Goal: Contribute content

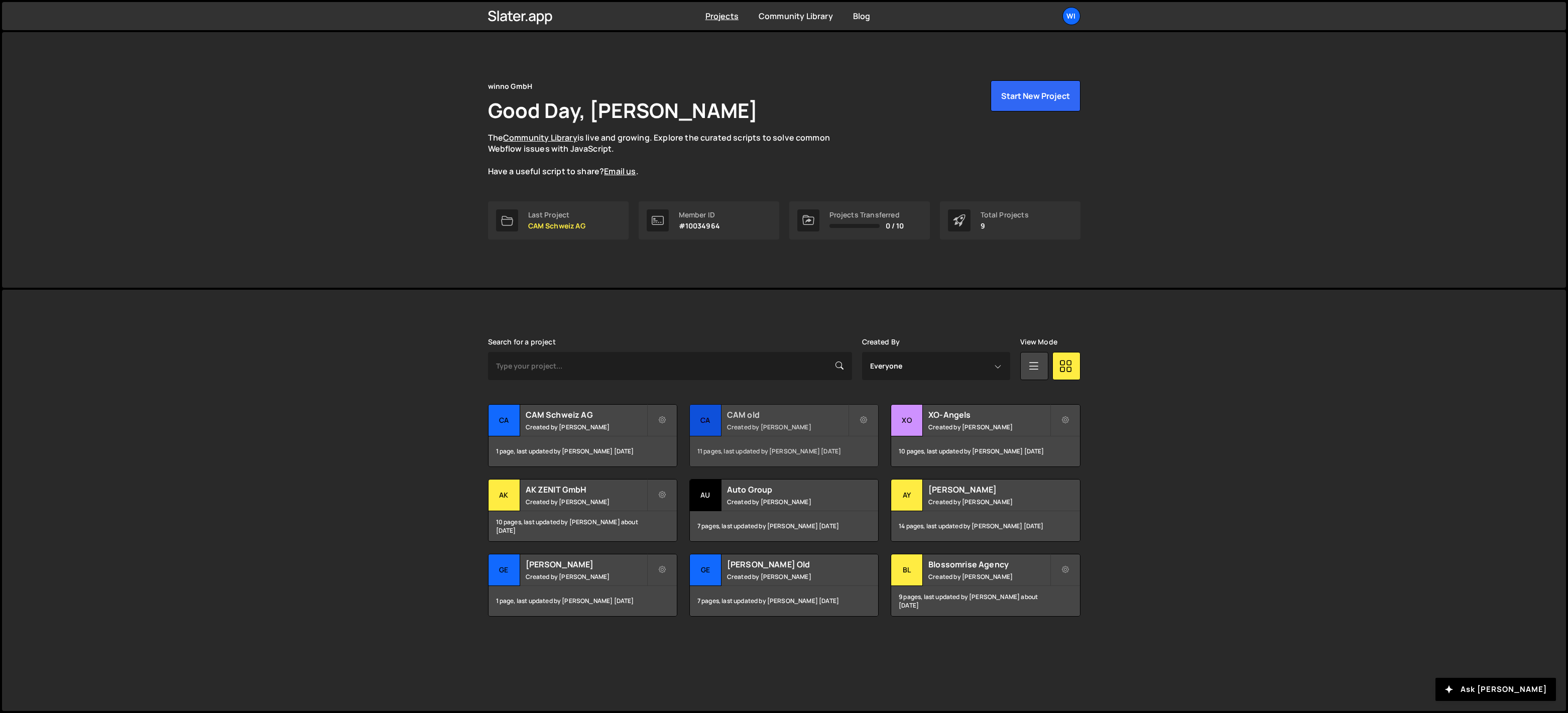
click at [743, 429] on small "Created by [PERSON_NAME]" at bounding box center [787, 427] width 121 height 9
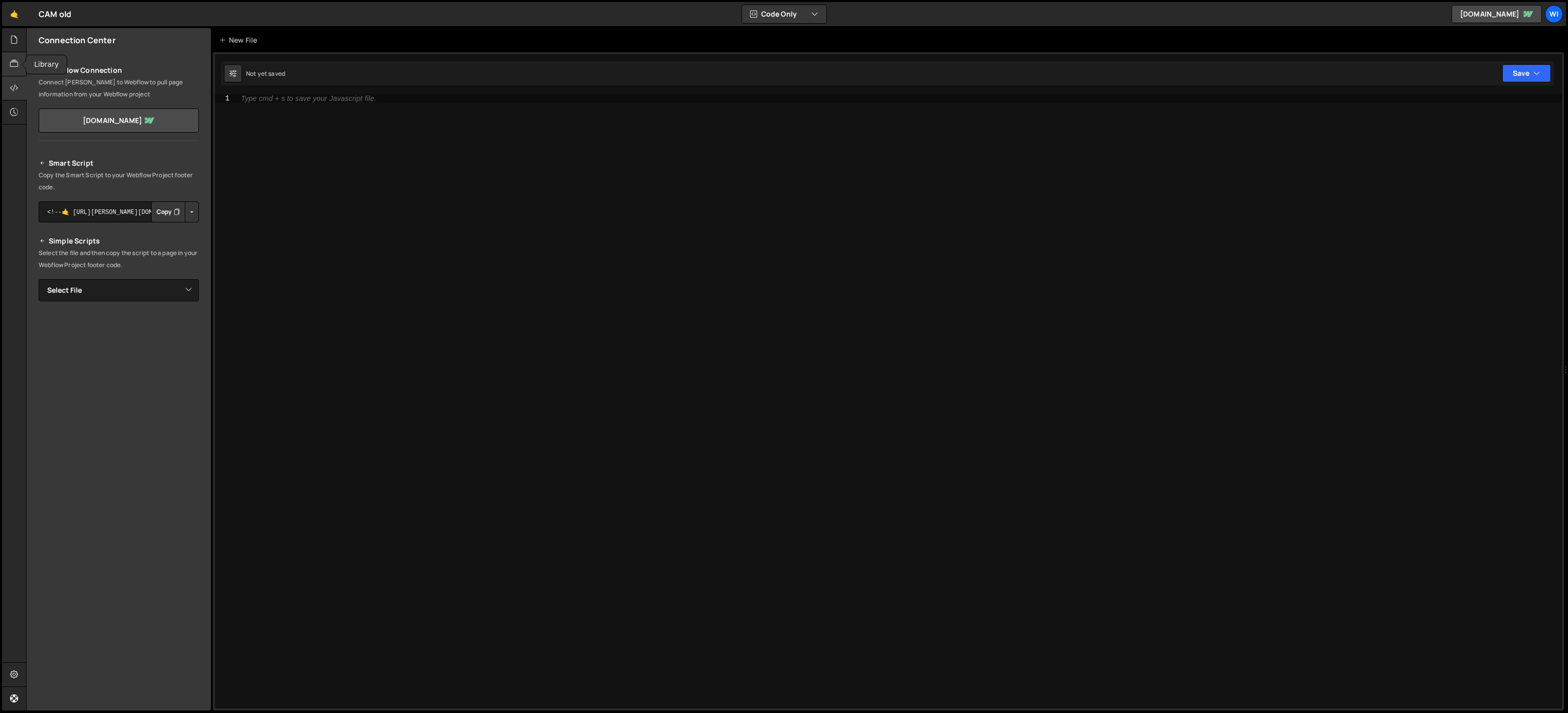
click at [15, 54] on div at bounding box center [14, 65] width 24 height 24
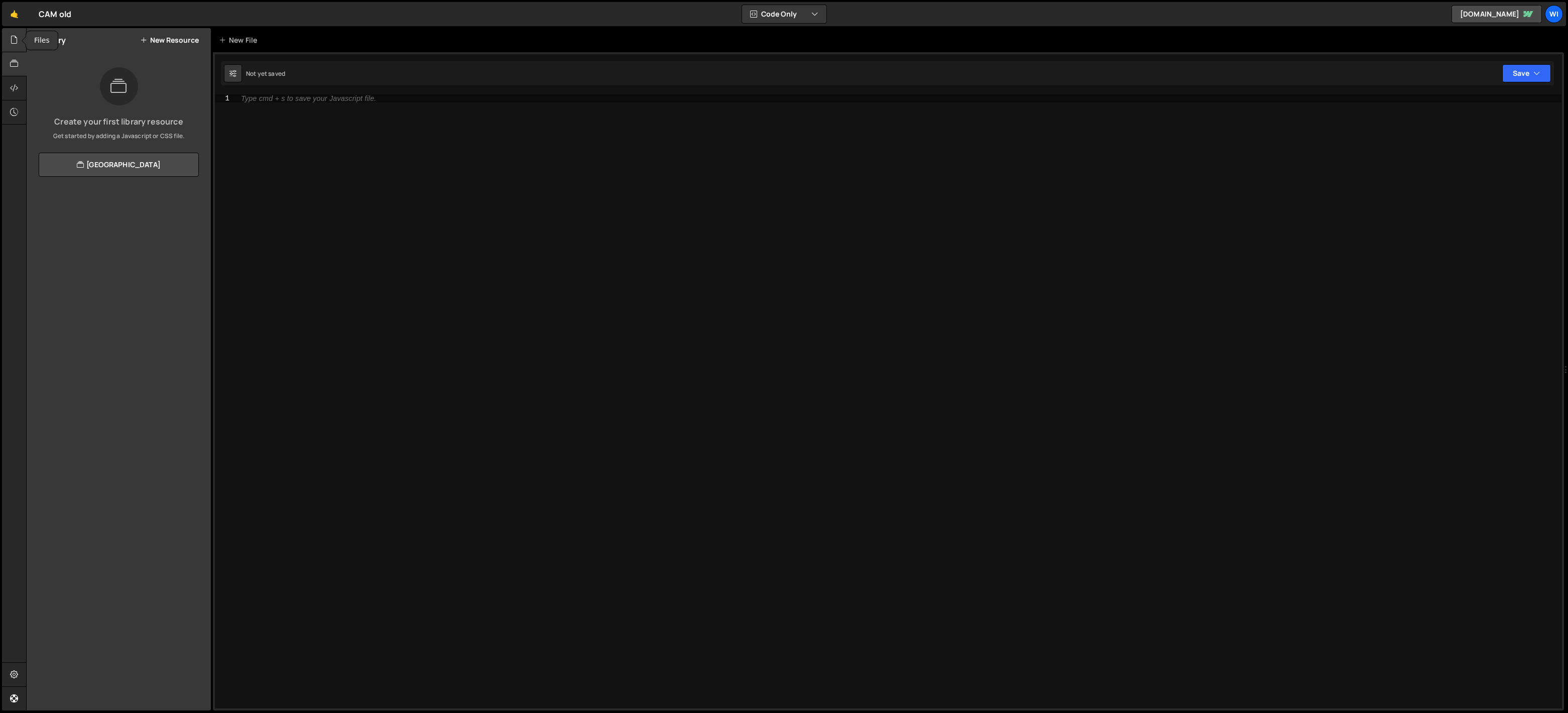
click at [14, 33] on div at bounding box center [14, 40] width 24 height 24
click at [92, 139] on div "painpoints.js" at bounding box center [80, 142] width 47 height 9
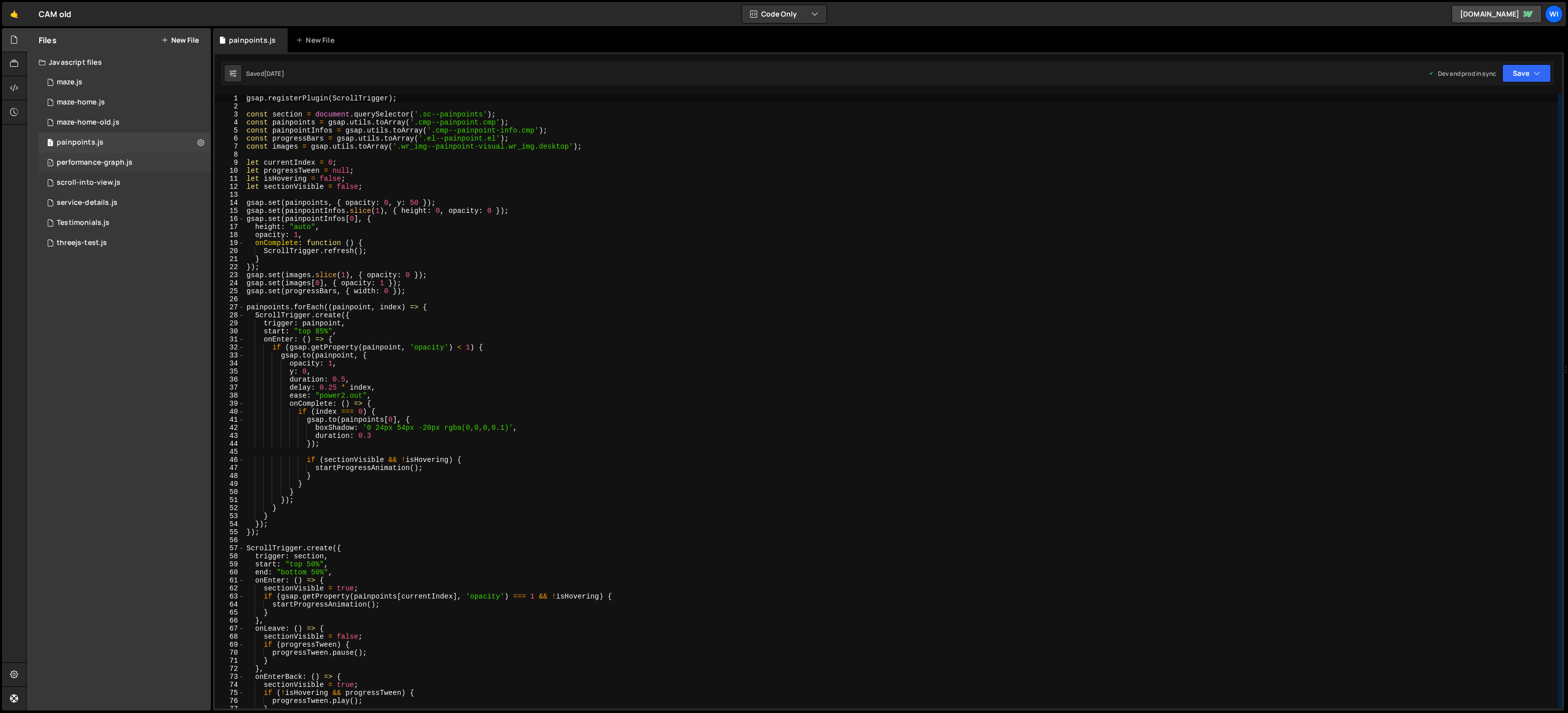
click at [119, 160] on div "performance-graph.js" at bounding box center [94, 163] width 76 height 9
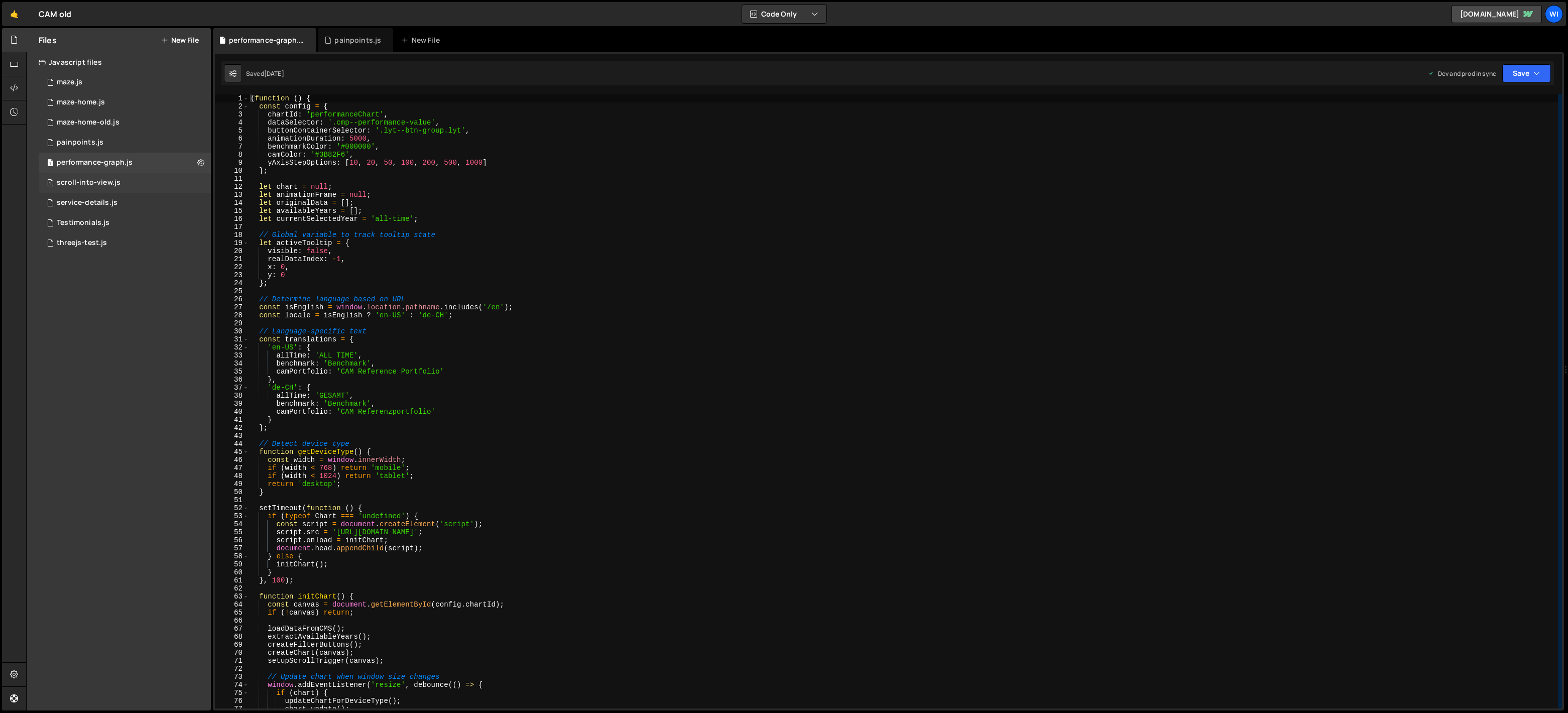
click at [110, 175] on div "1 scroll-into-view.js 0" at bounding box center [125, 183] width 172 height 20
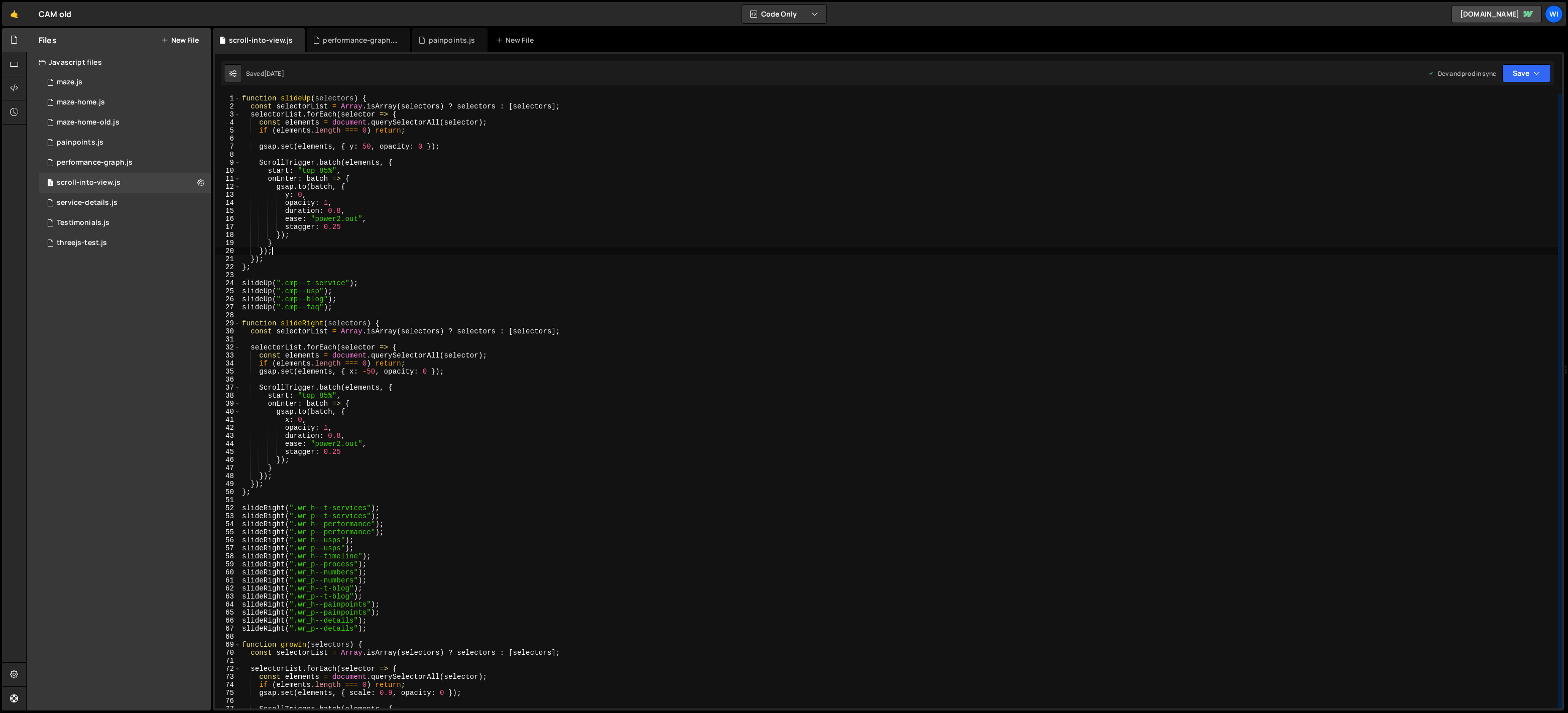
click at [453, 248] on div "function slideUp ( selectors ) { const selectorList = Array . isArray ( selecto…" at bounding box center [898, 409] width 1318 height 630
type textarea "growIn(".cmp--performance-tag");"
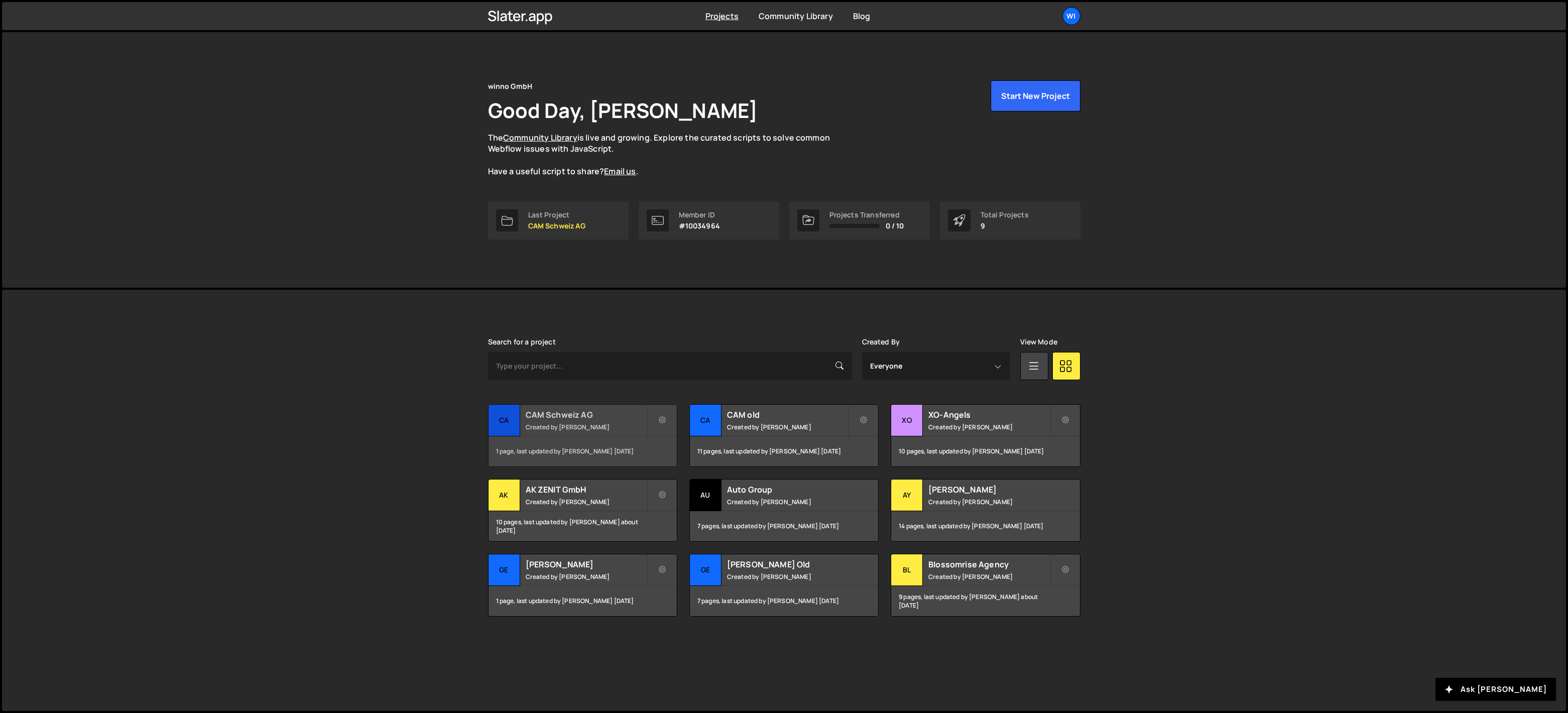
click at [603, 420] on h2 "CAM Schweiz AG" at bounding box center [586, 415] width 121 height 11
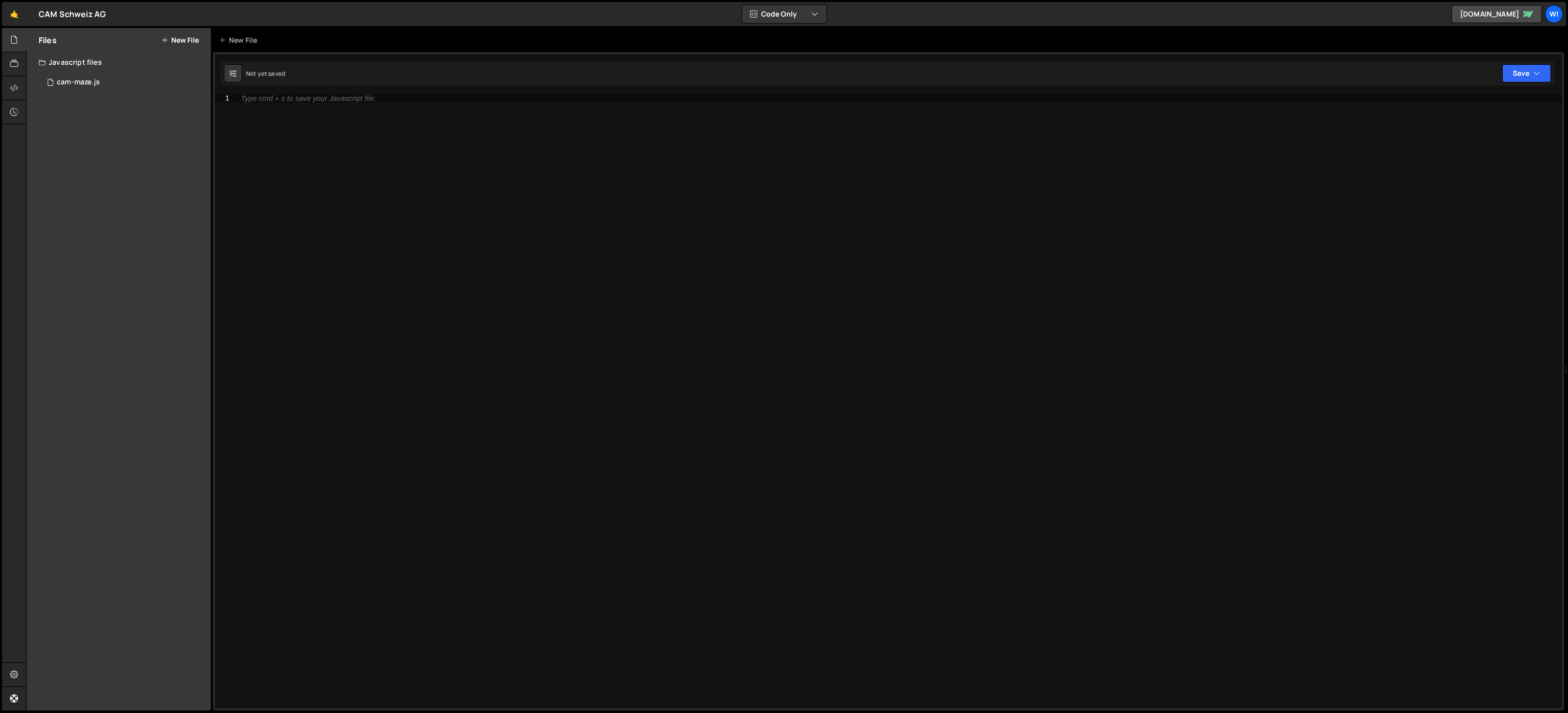
click at [187, 38] on button "New File" at bounding box center [180, 40] width 38 height 8
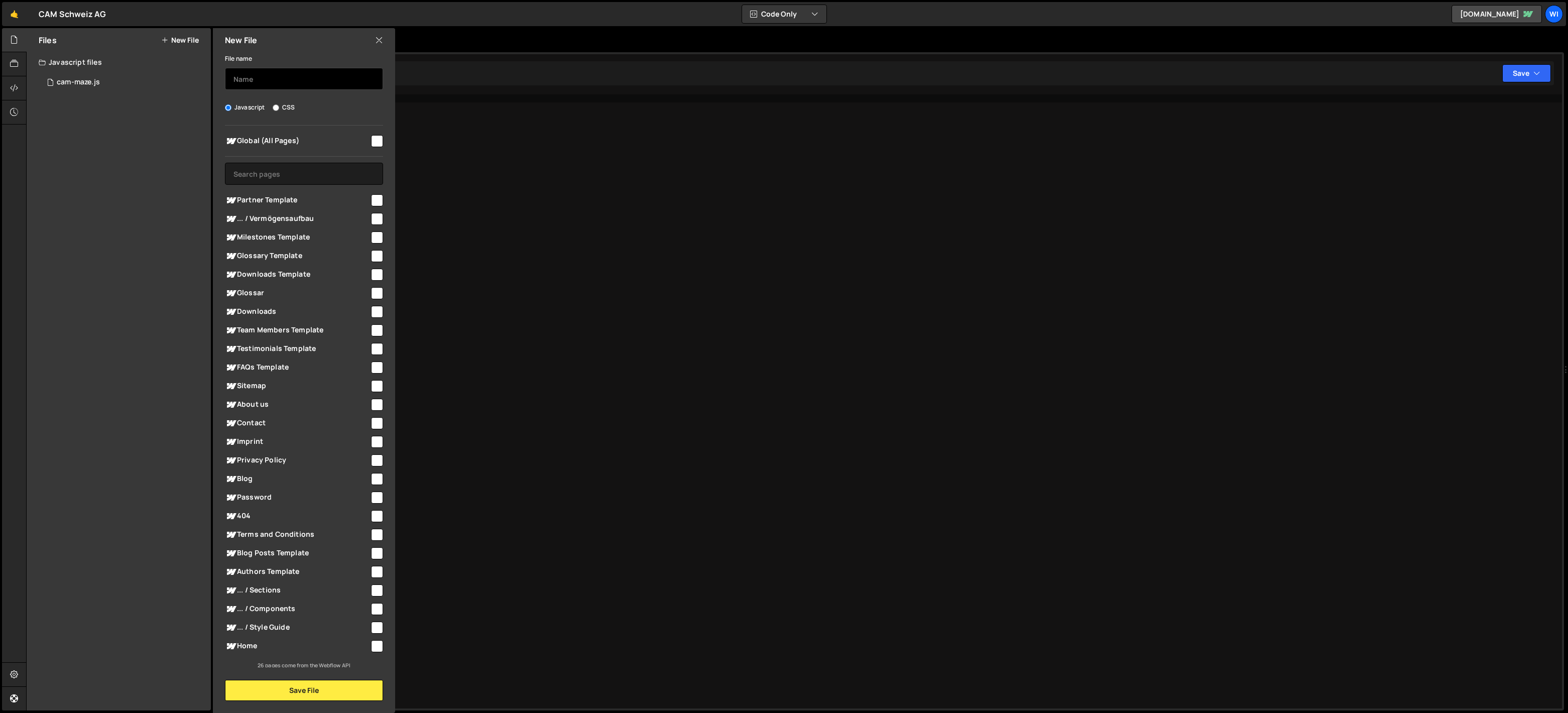
click at [324, 77] on input "text" at bounding box center [304, 79] width 158 height 22
type input "scroll-into-view"
click at [377, 136] on input "checkbox" at bounding box center [377, 141] width 12 height 12
checkbox input "true"
click at [320, 687] on button "Save File" at bounding box center [304, 690] width 158 height 21
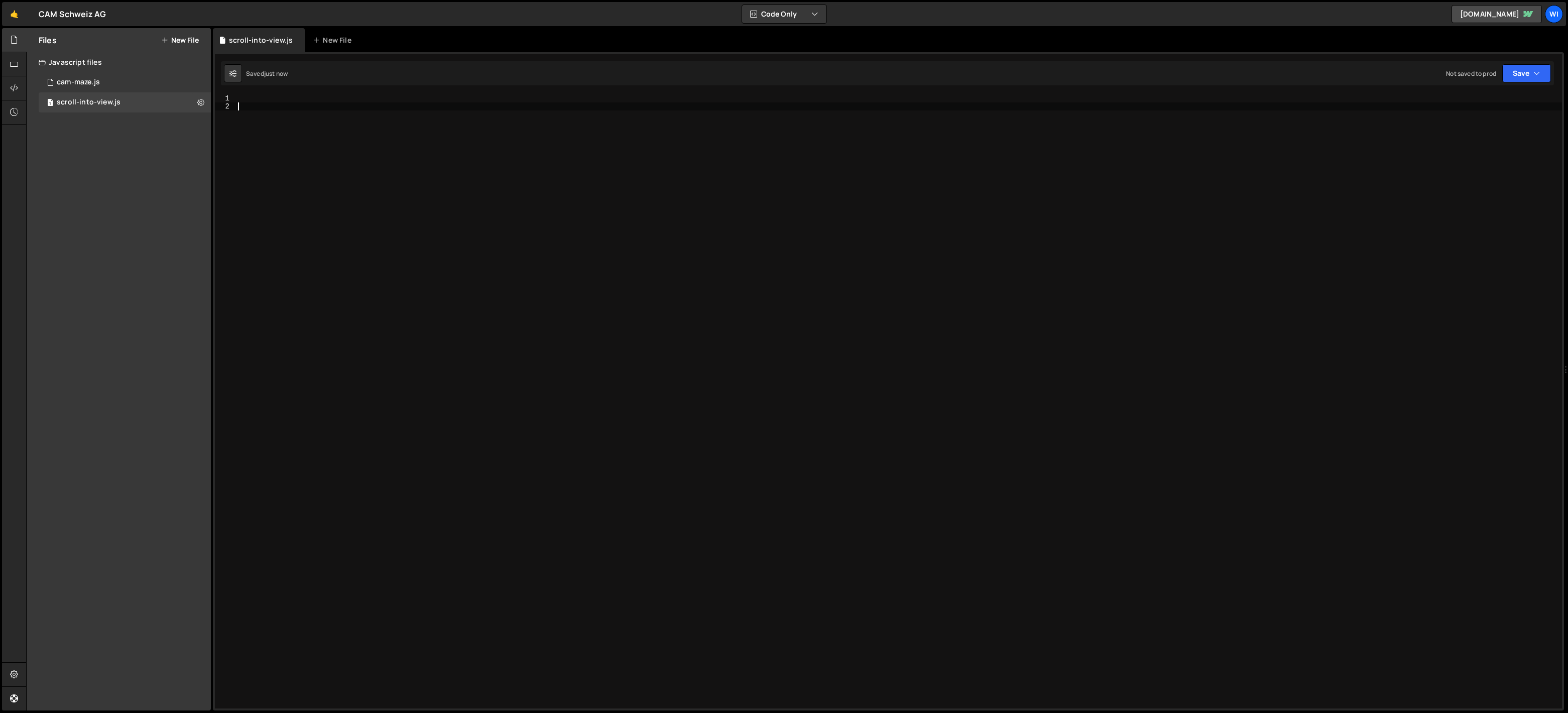
click at [355, 146] on div at bounding box center [899, 409] width 1326 height 630
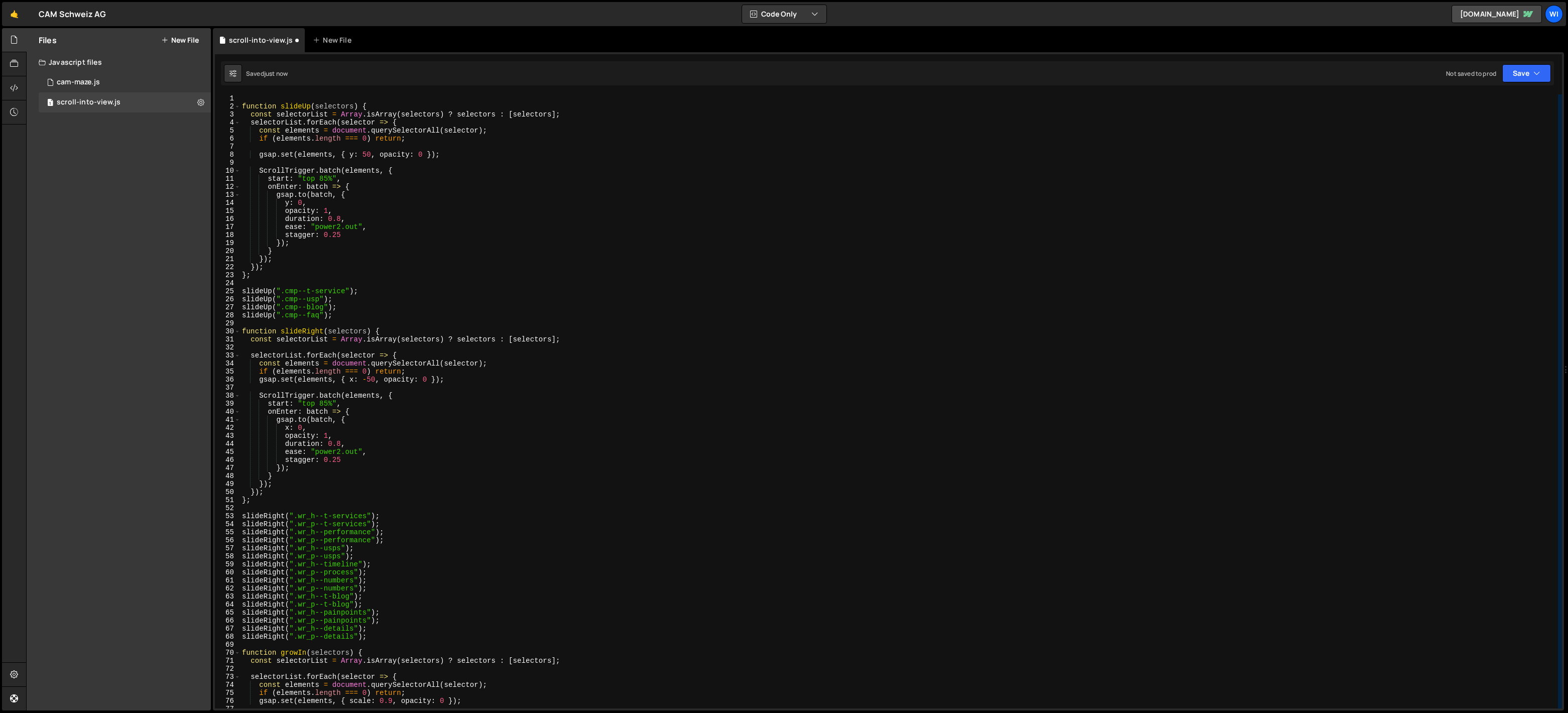
click at [270, 89] on div "1 Type cmd + s to save your Javascript file. הההההההההההההההההההההההההההההההההה…" at bounding box center [889, 381] width 1351 height 658
click at [261, 98] on div "function slideUp ( selectors ) { const selectorList = Array . isArray ( selecto…" at bounding box center [898, 409] width 1318 height 630
click at [518, 191] on div "function slideUp ( selectors ) { const selectorList = Array . isArray ( selecto…" at bounding box center [898, 409] width 1318 height 630
type textarea "y: 0,"
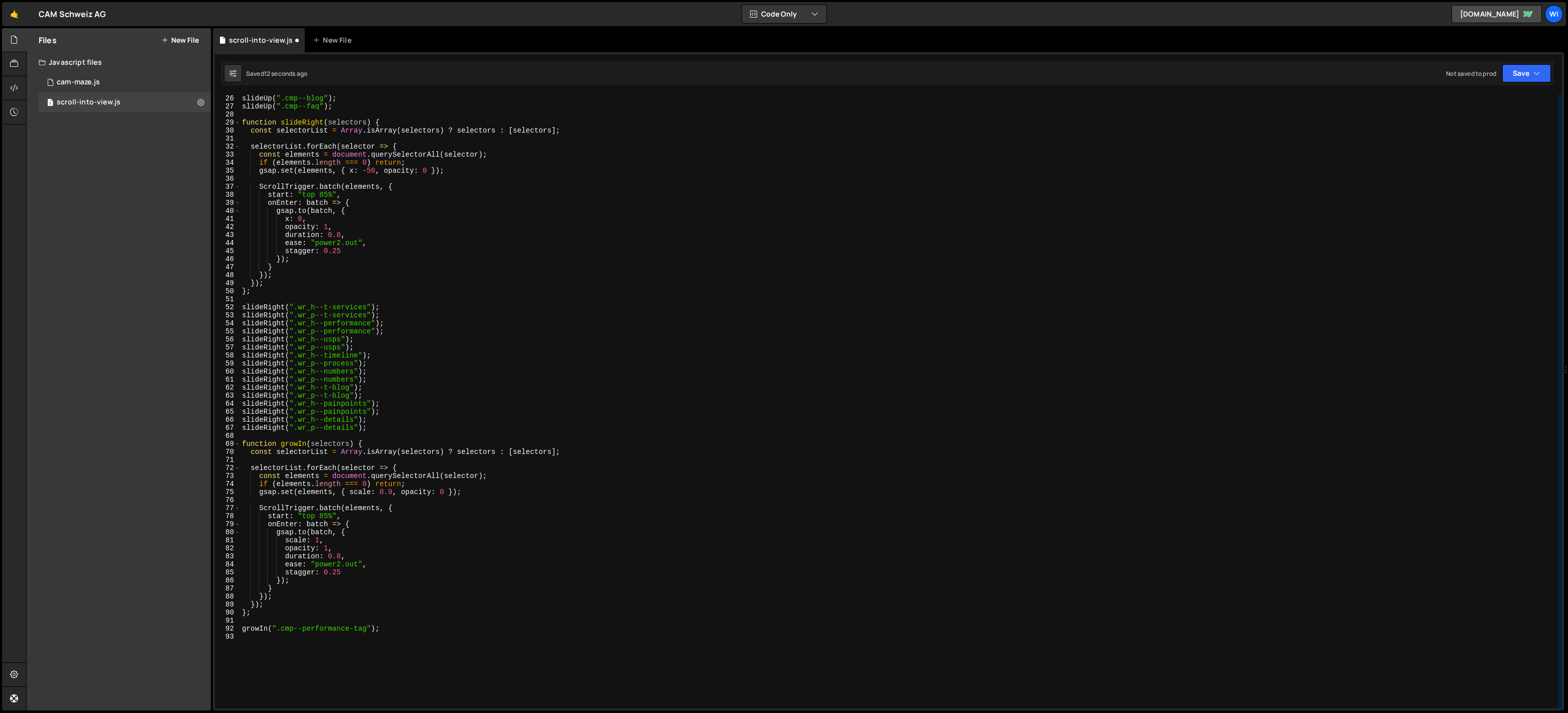
scroll to position [170, 0]
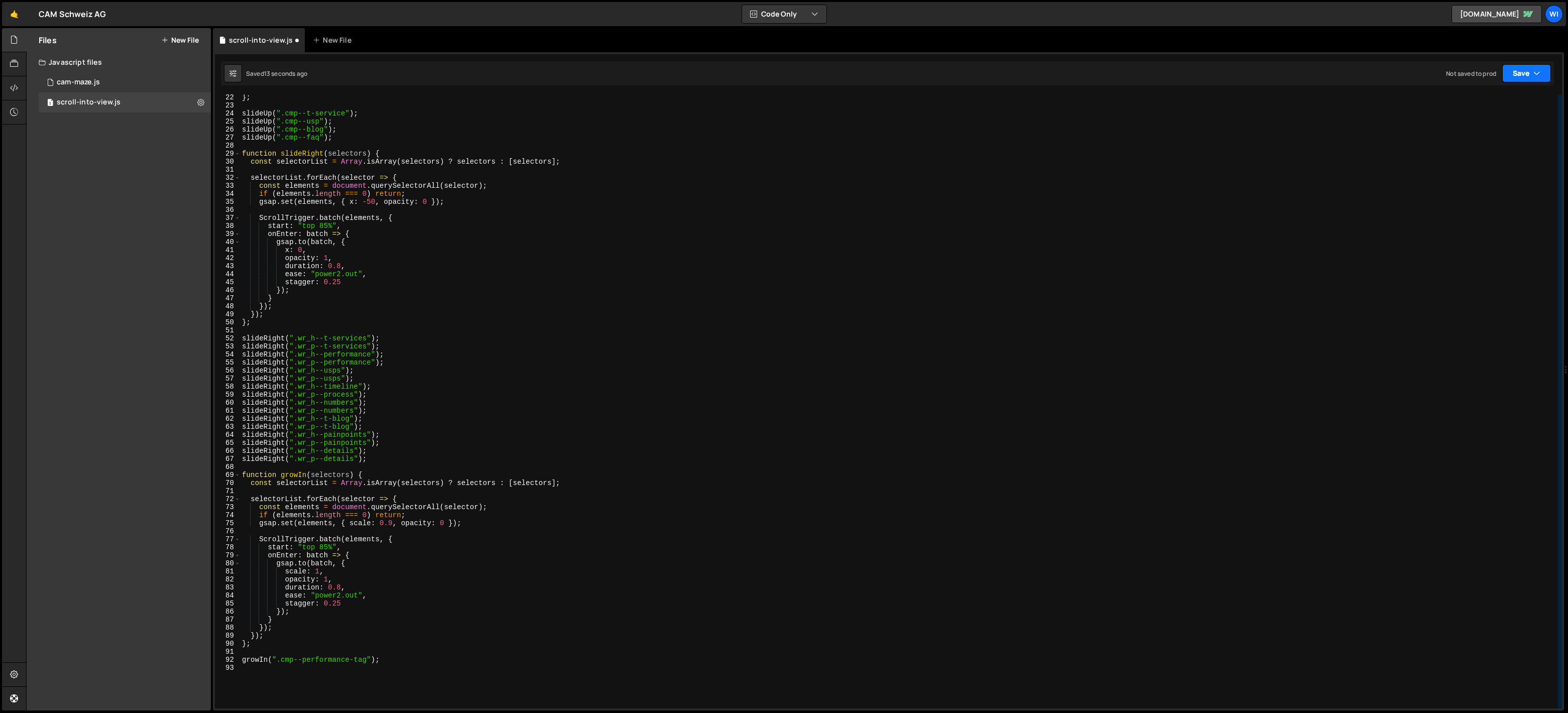
click at [1530, 72] on button "Save" at bounding box center [1527, 74] width 49 height 18
click at [1485, 124] on button "Save to Production S Not saved to prod" at bounding box center [1493, 137] width 121 height 33
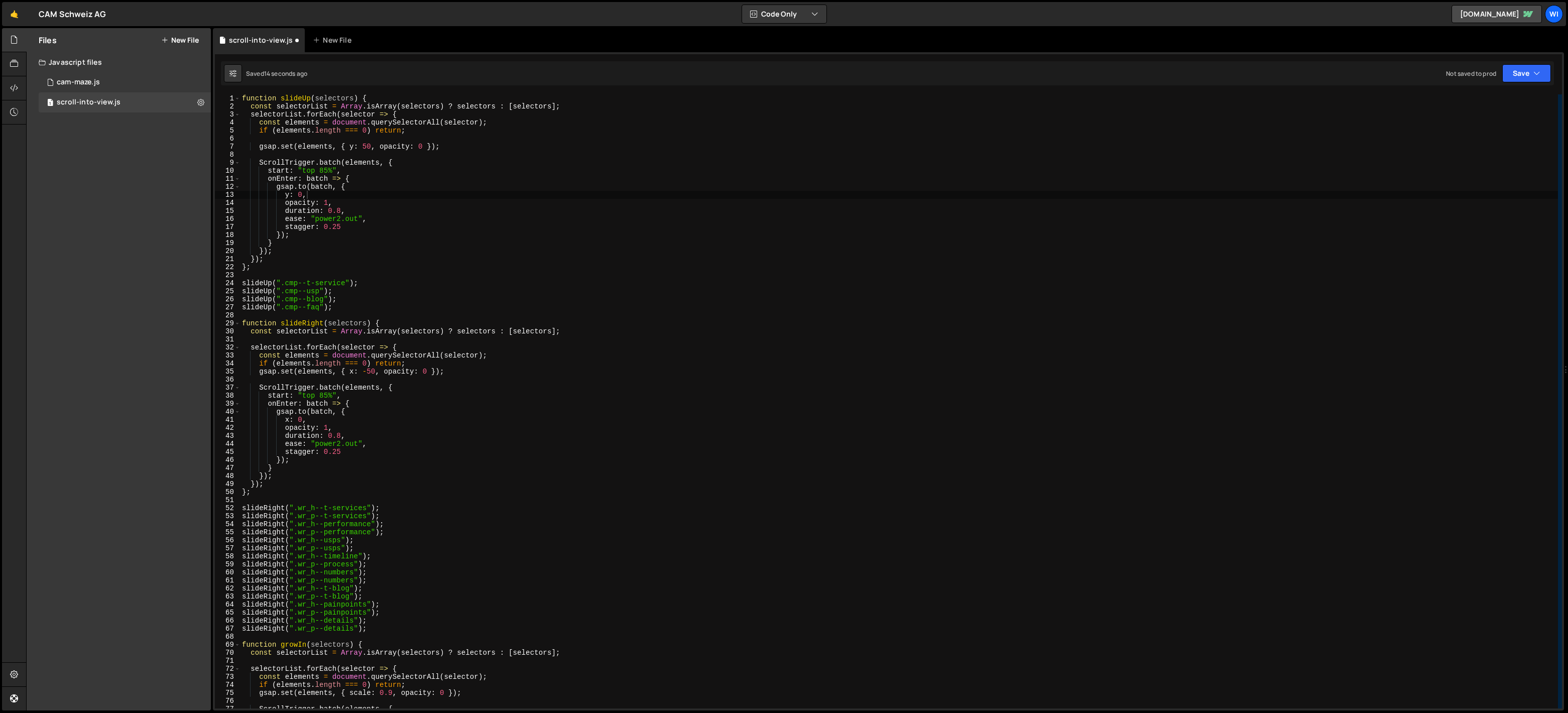
scroll to position [0, 0]
